Goal: Check status

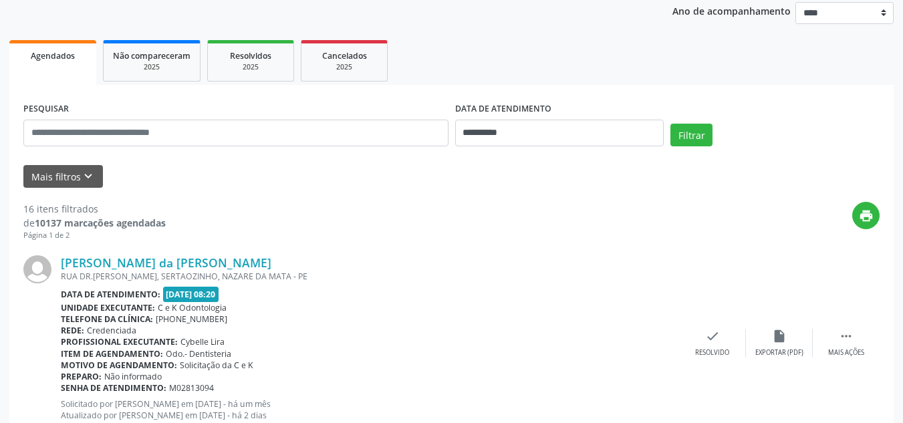
scroll to position [183, 0]
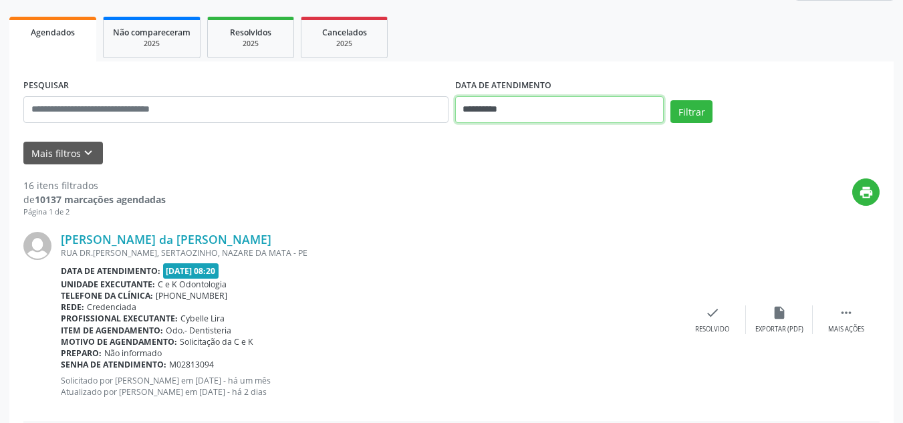
click at [559, 112] on input "**********" at bounding box center [559, 109] width 209 height 27
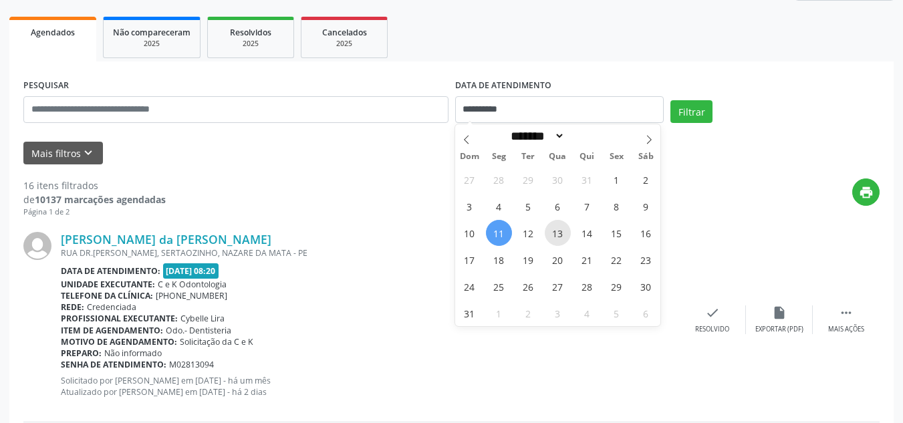
click at [562, 234] on span "13" at bounding box center [558, 233] width 26 height 26
type input "**********"
click at [562, 234] on span "13" at bounding box center [558, 233] width 26 height 26
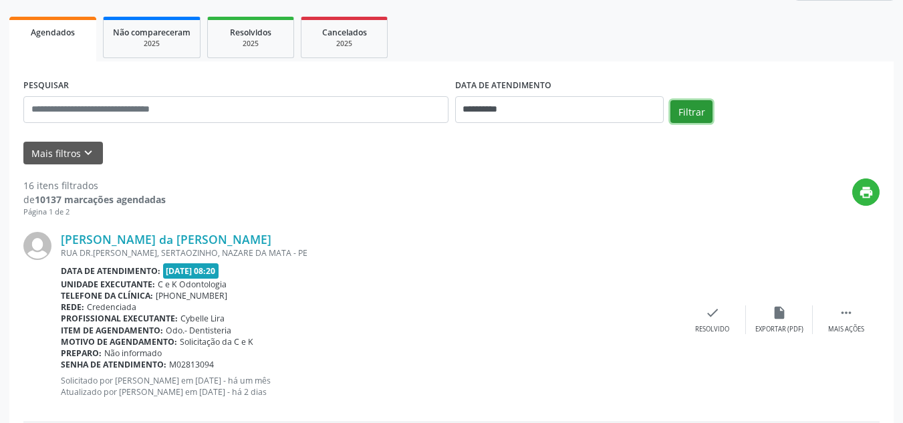
click at [686, 116] on button "Filtrar" at bounding box center [691, 111] width 42 height 23
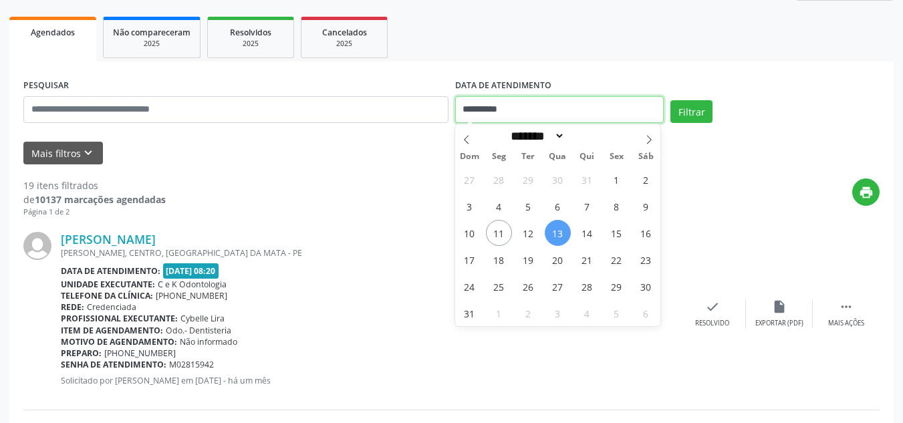
click at [537, 114] on input "**********" at bounding box center [559, 109] width 209 height 27
click at [494, 227] on span "11" at bounding box center [499, 233] width 26 height 26
type input "**********"
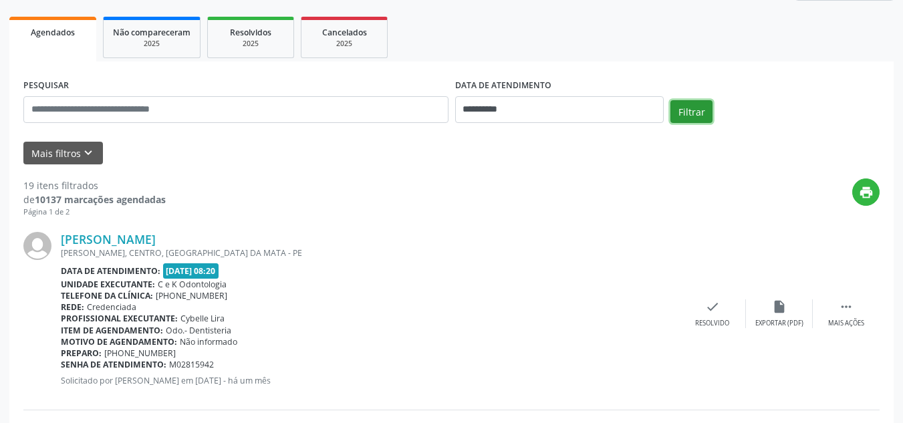
click at [695, 105] on button "Filtrar" at bounding box center [691, 111] width 42 height 23
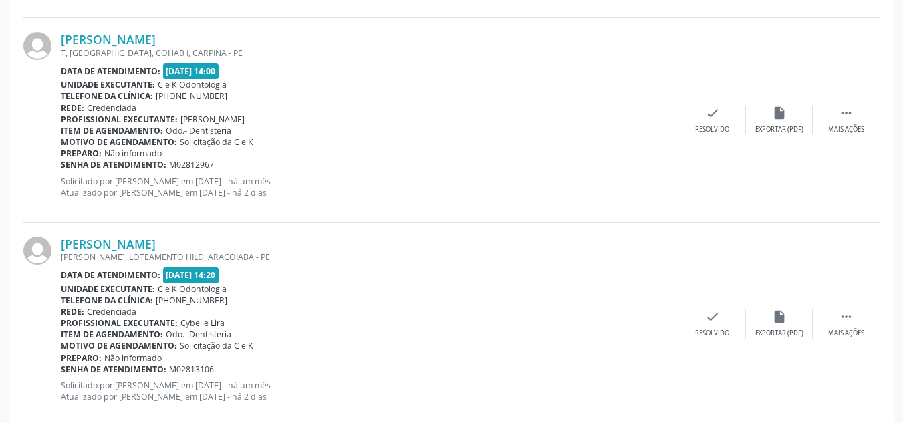
scroll to position [3101, 0]
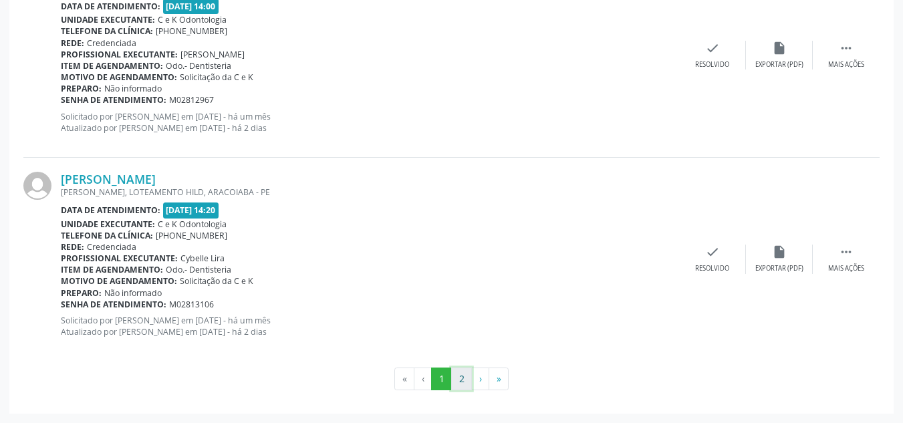
click at [459, 376] on button "2" at bounding box center [461, 379] width 21 height 23
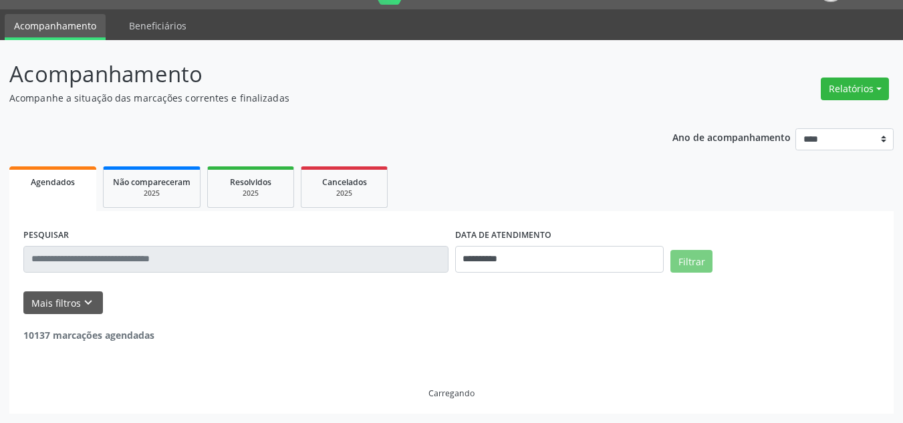
scroll to position [243, 0]
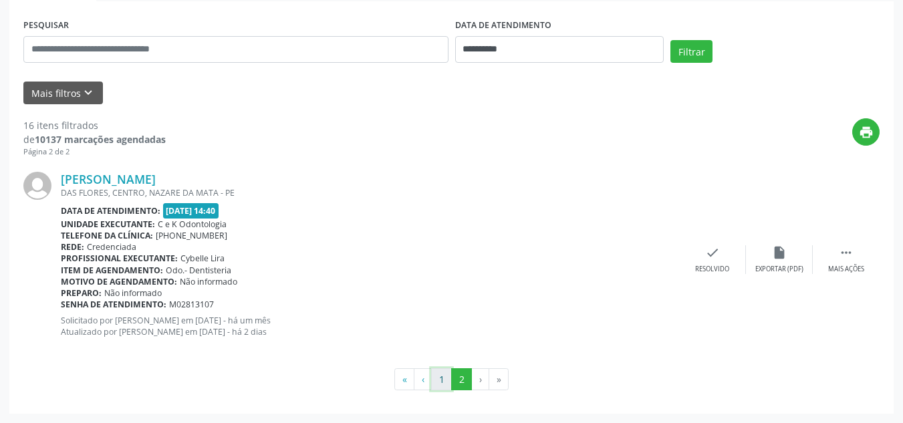
click at [440, 377] on button "1" at bounding box center [441, 379] width 21 height 23
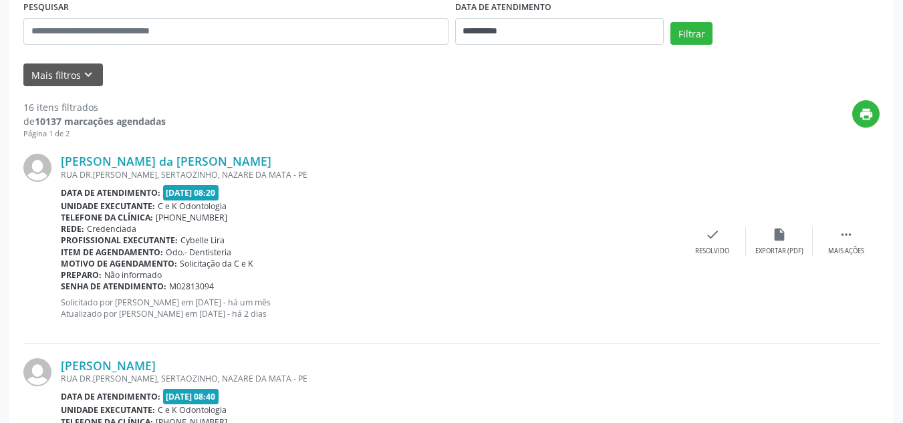
scroll to position [267, 0]
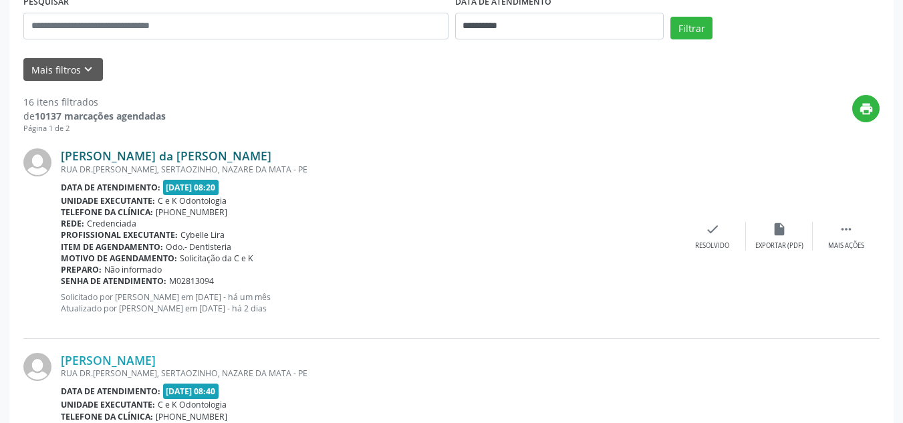
click at [126, 160] on link "[PERSON_NAME] da [PERSON_NAME]" at bounding box center [166, 155] width 211 height 15
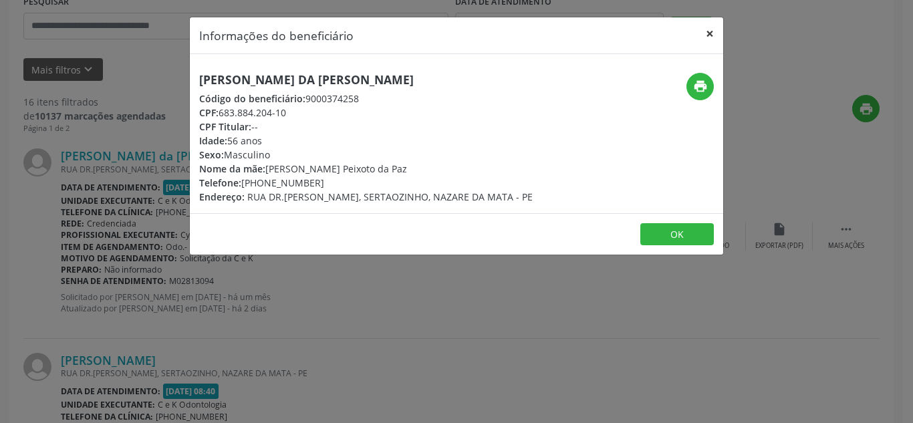
click at [708, 36] on button "×" at bounding box center [709, 33] width 27 height 33
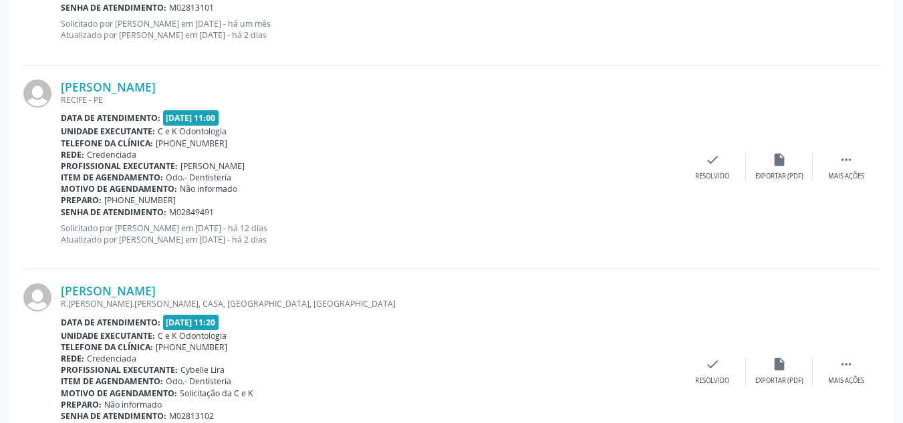
scroll to position [3101, 0]
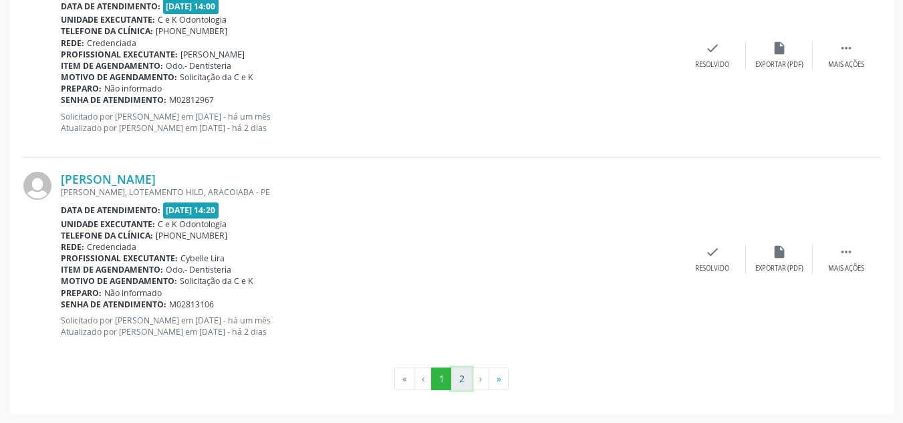
click at [461, 380] on button "2" at bounding box center [461, 379] width 21 height 23
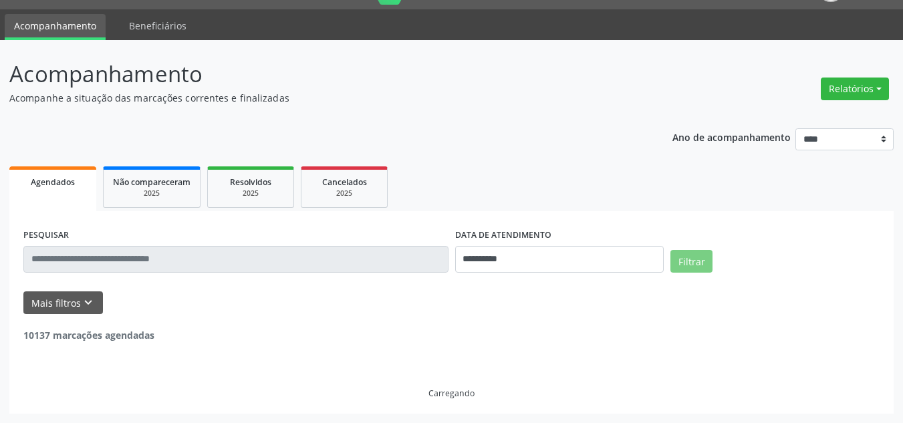
scroll to position [243, 0]
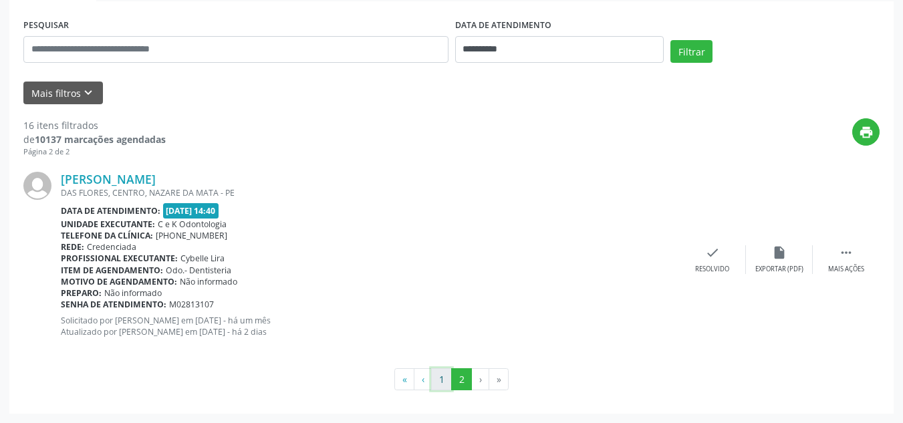
click at [436, 380] on button "1" at bounding box center [441, 379] width 21 height 23
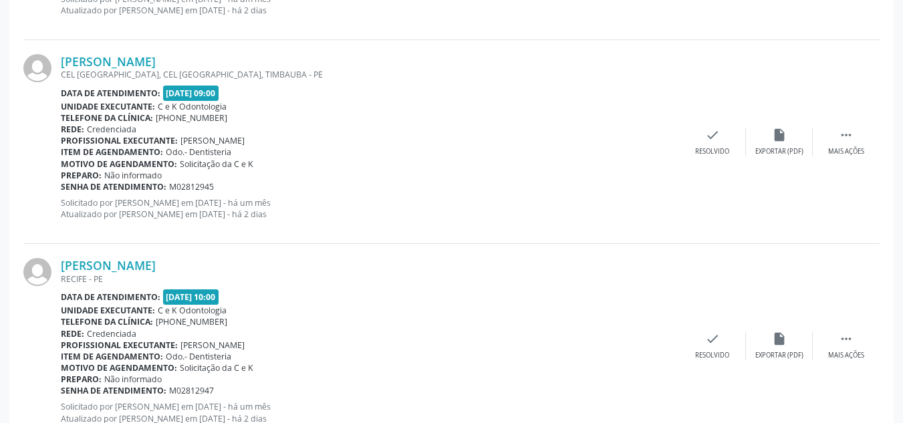
scroll to position [757, 0]
